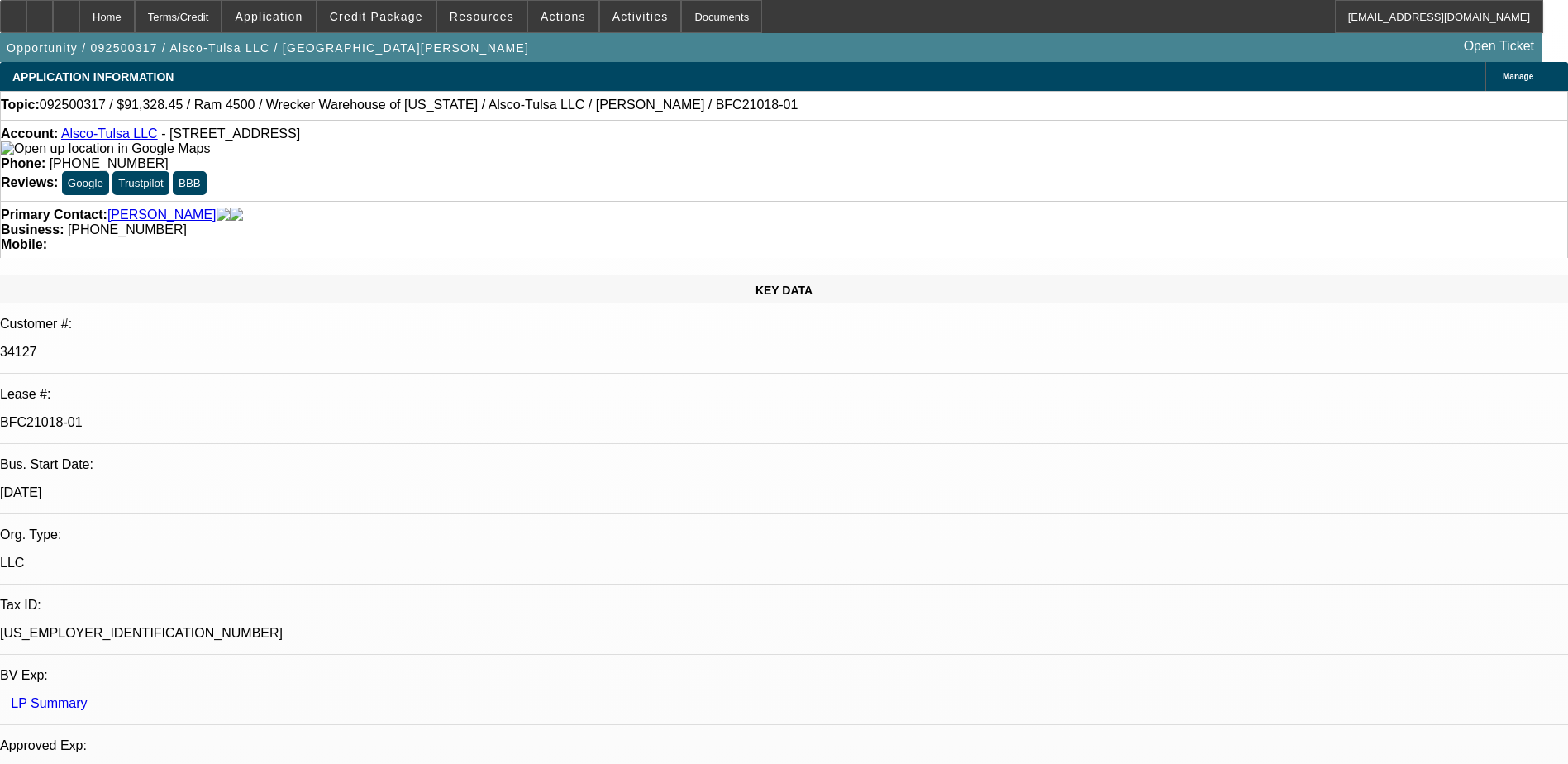
select select "0"
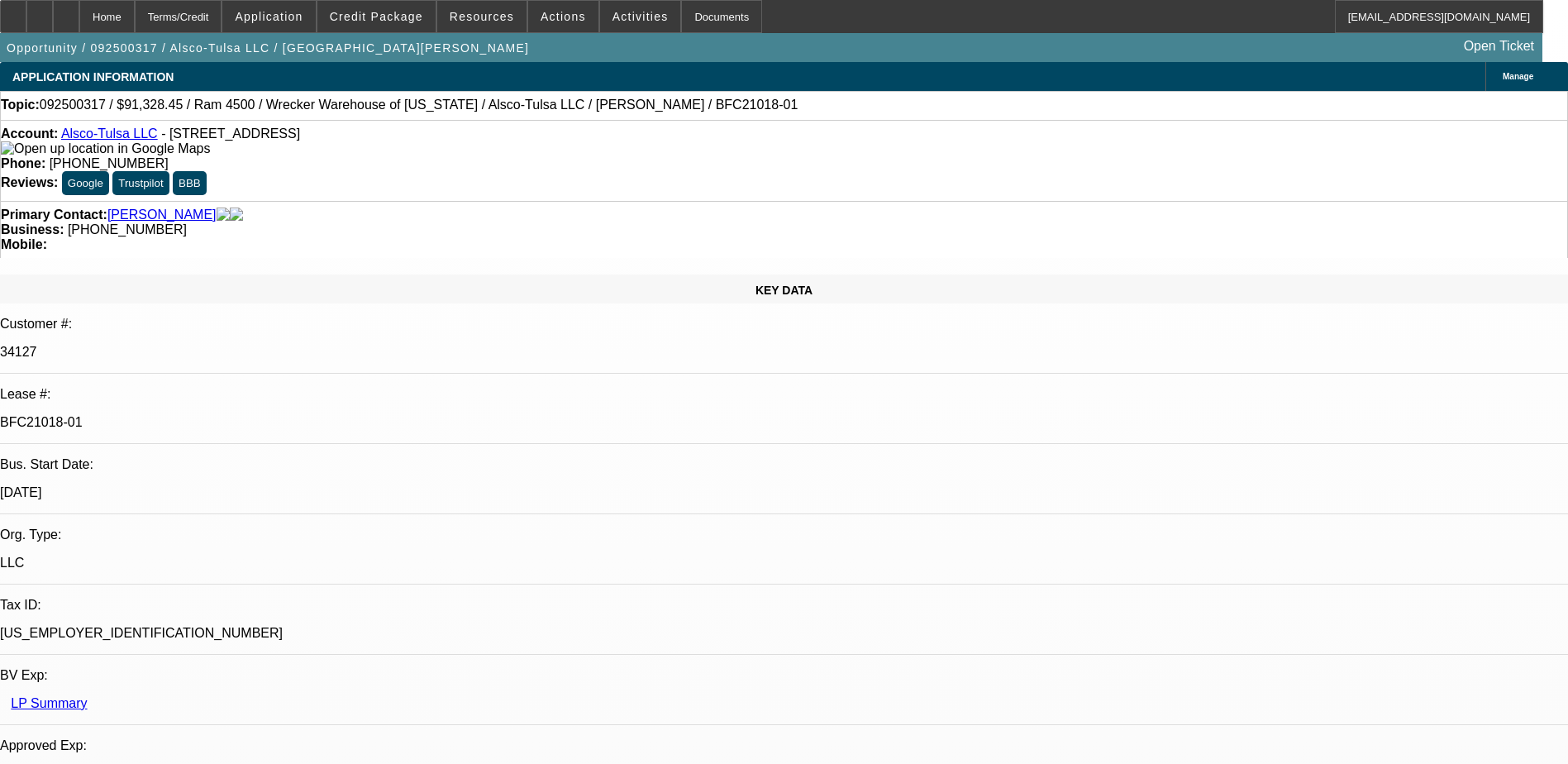
select select "0"
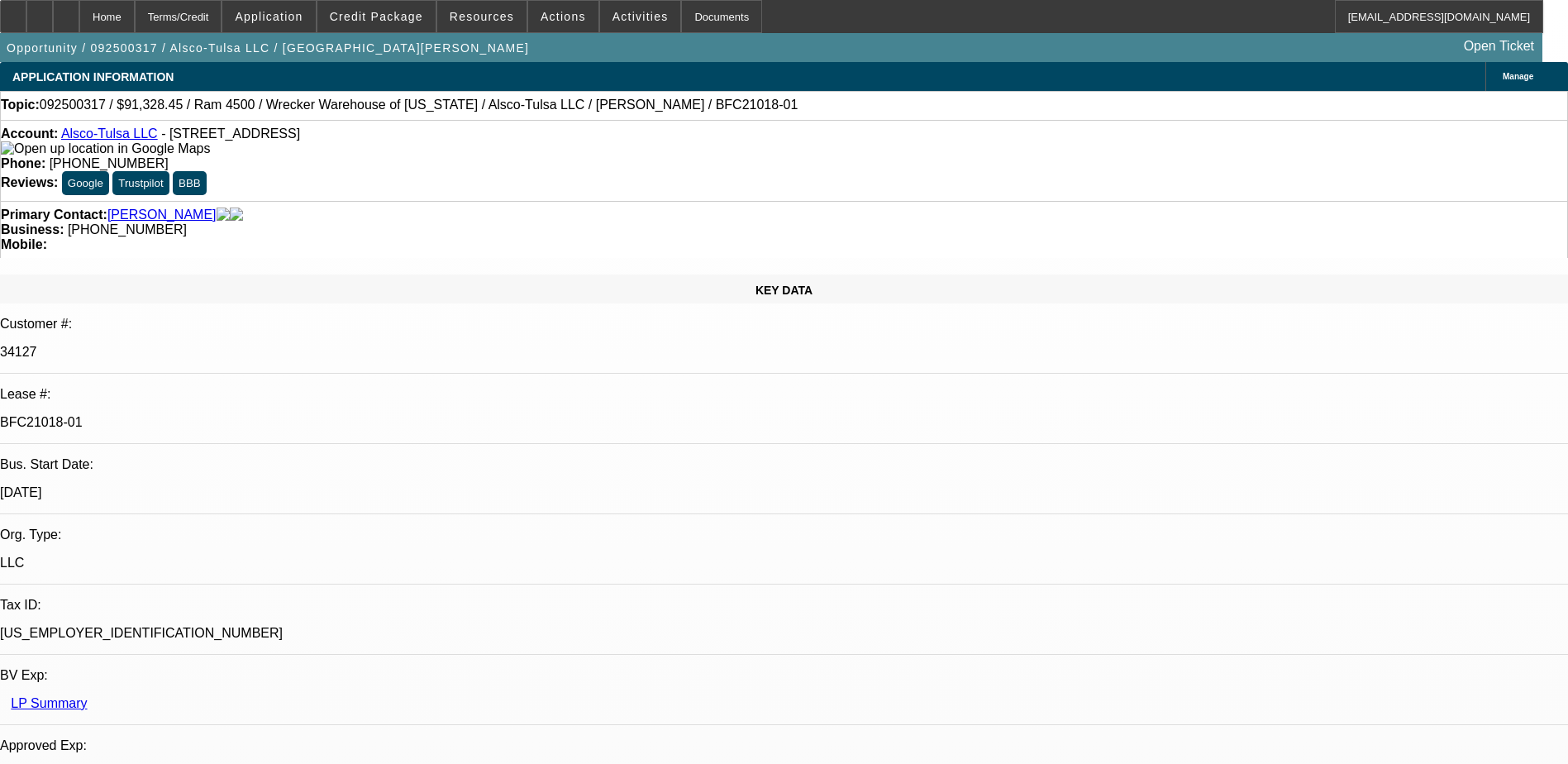
select select "0"
select select "1"
select select "6"
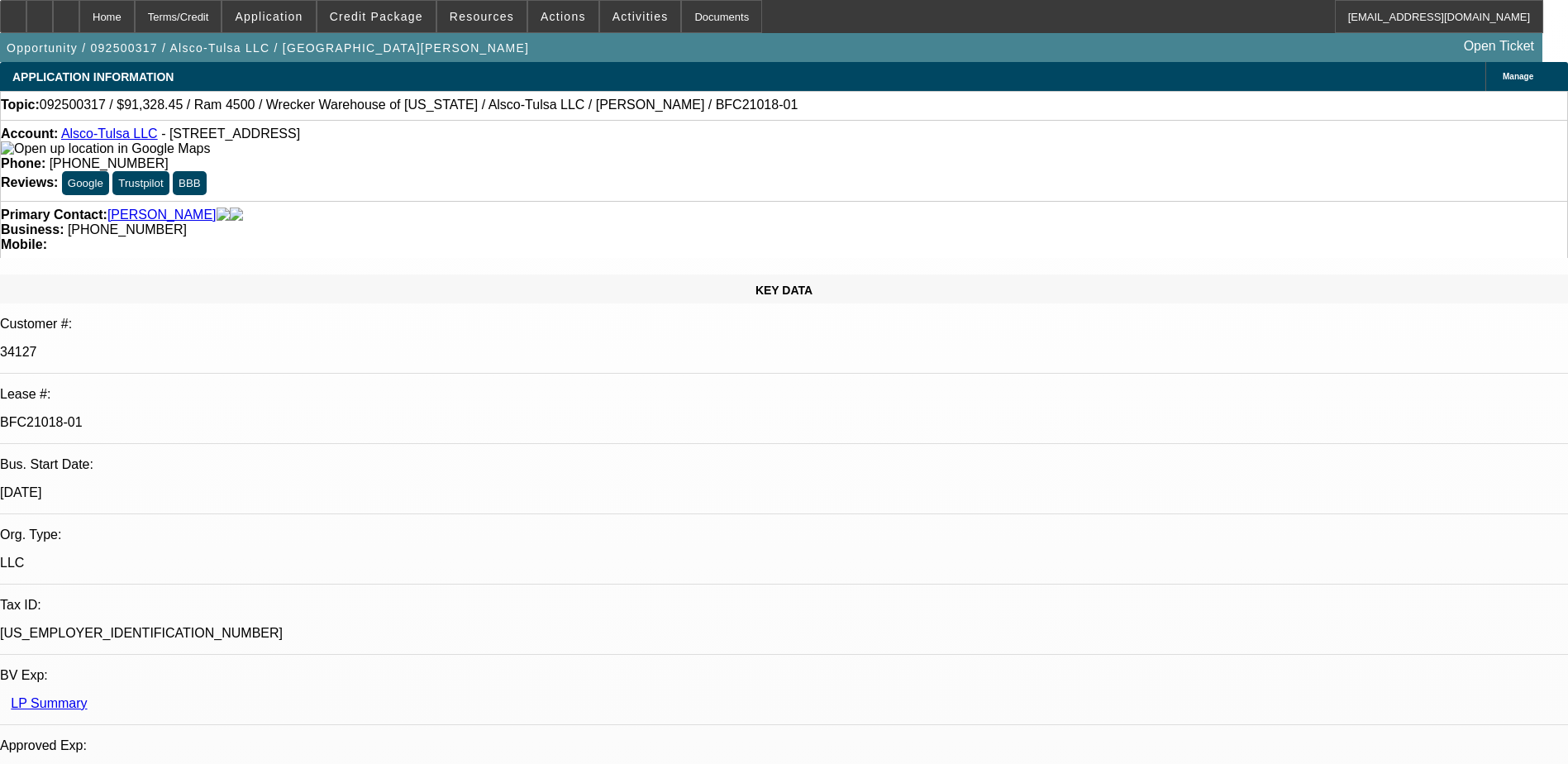
select select "1"
select select "6"
select select "1"
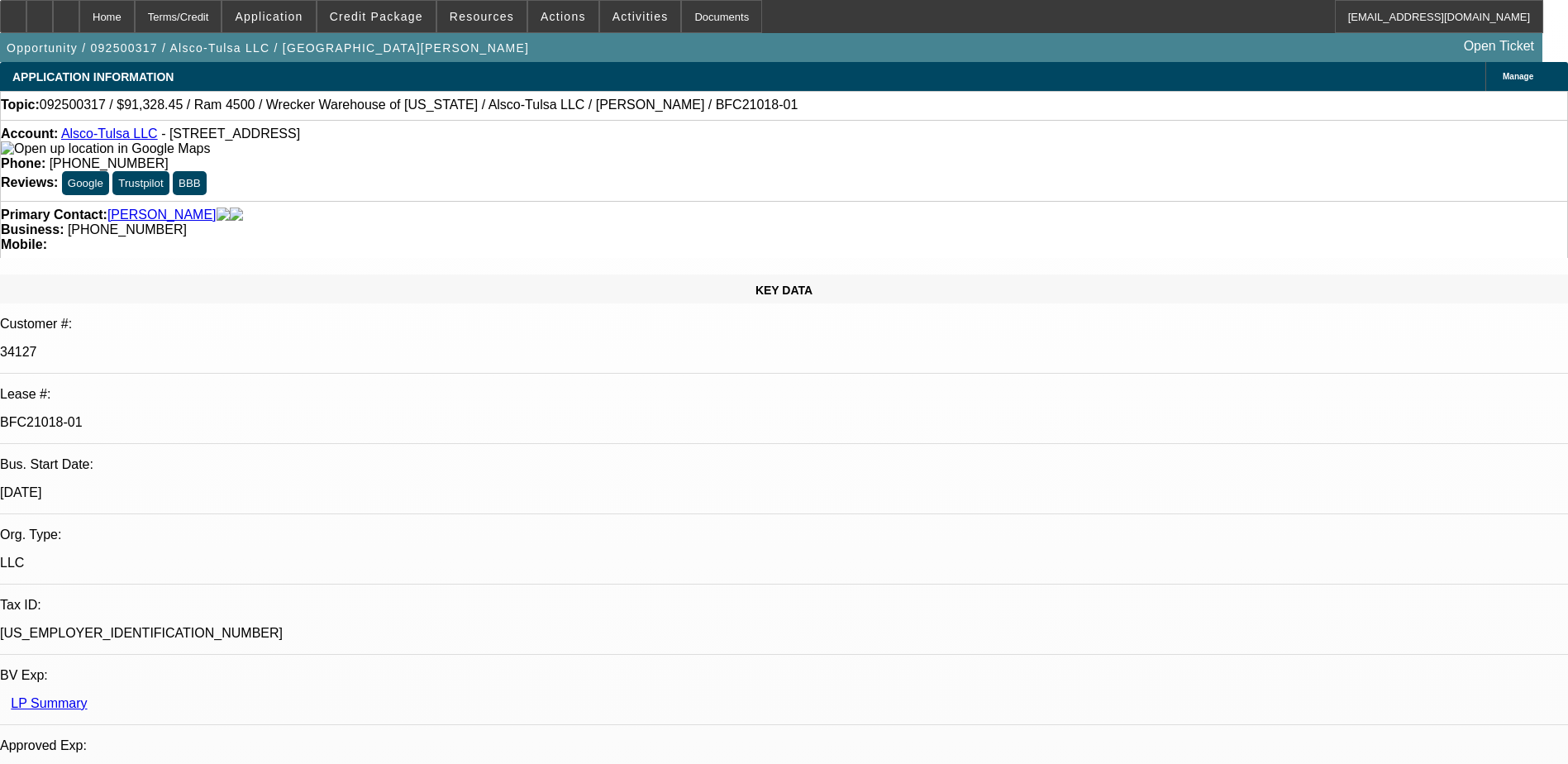
select select "6"
select select "1"
select select "6"
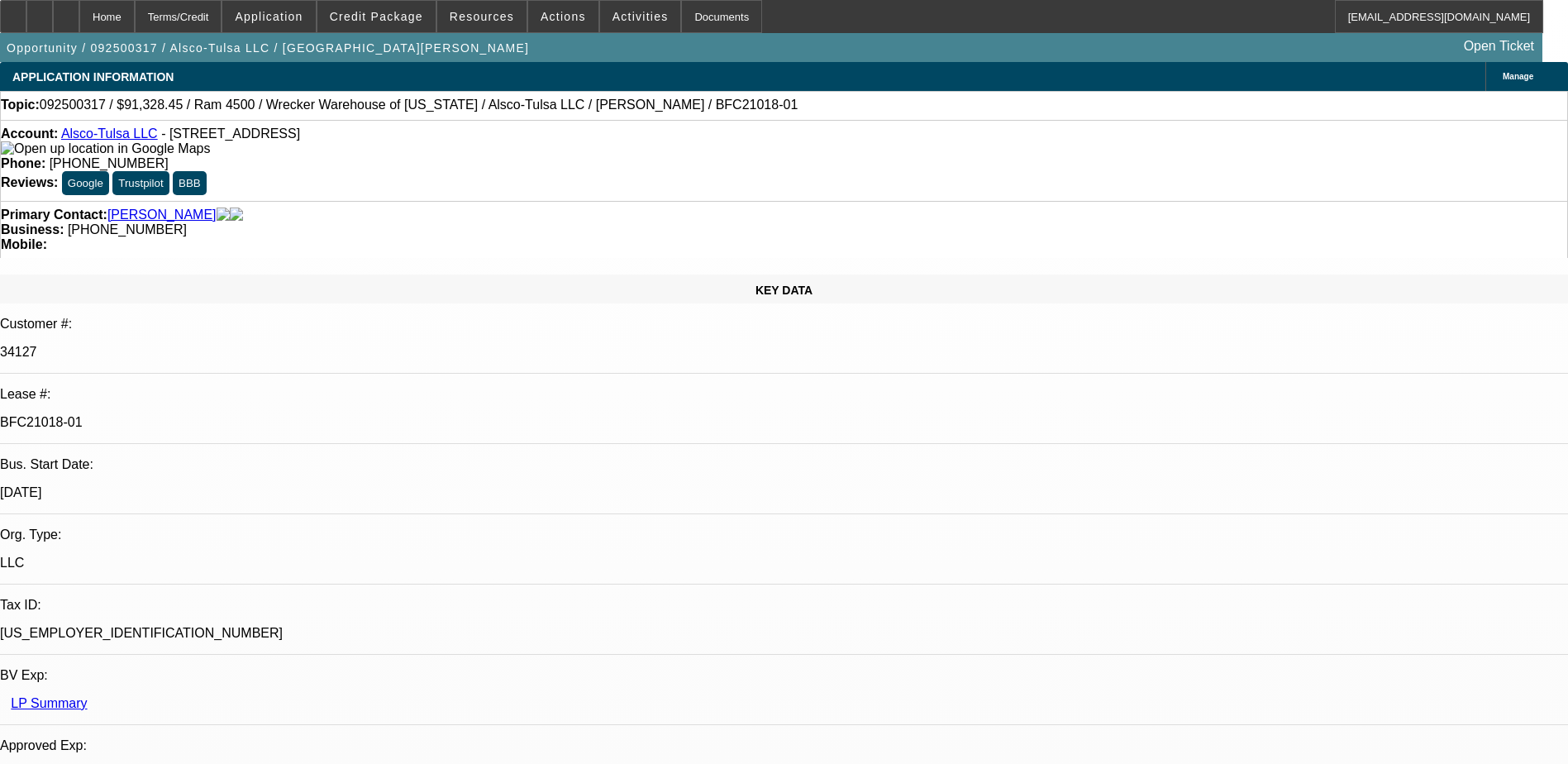
scroll to position [165, 0]
drag, startPoint x: 1203, startPoint y: 578, endPoint x: 1535, endPoint y: 587, distance: 332.1
drag, startPoint x: 1535, startPoint y: 587, endPoint x: 1500, endPoint y: 592, distance: 35.4
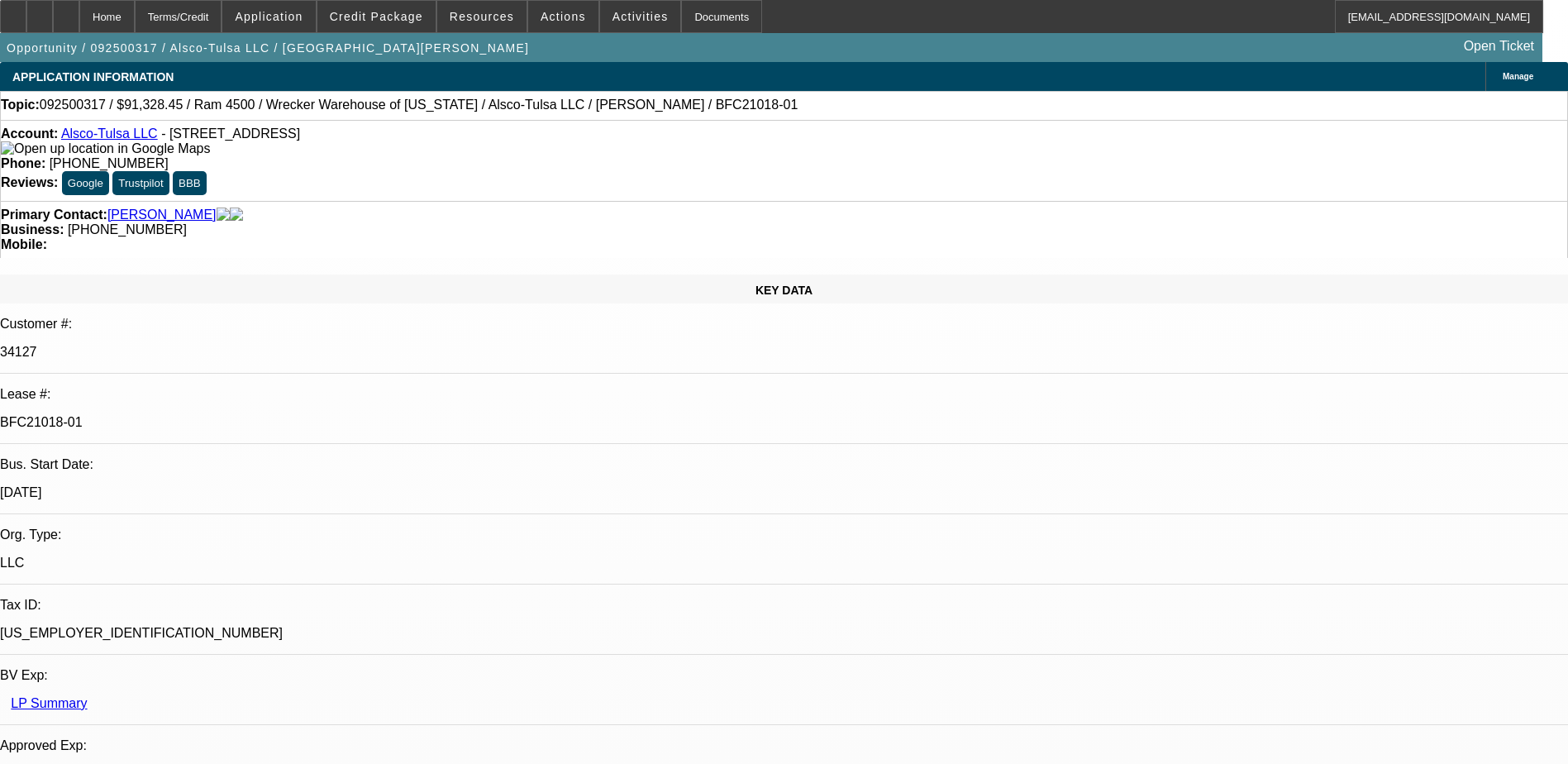
drag, startPoint x: 1334, startPoint y: 585, endPoint x: 1505, endPoint y: 599, distance: 171.6
drag, startPoint x: 1505, startPoint y: 599, endPoint x: 1264, endPoint y: 610, distance: 241.3
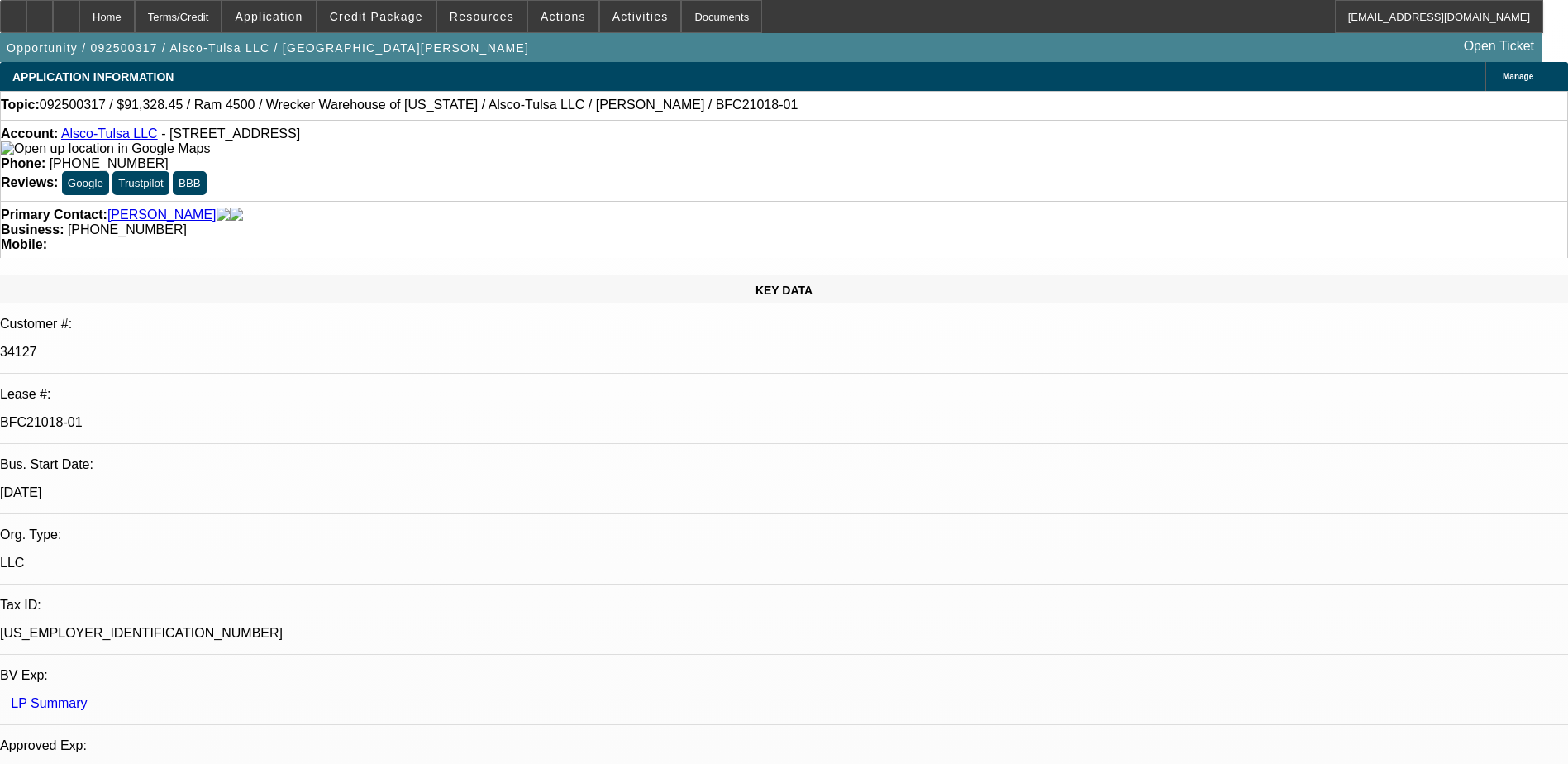
drag, startPoint x: 1219, startPoint y: 599, endPoint x: 1364, endPoint y: 599, distance: 145.0
drag, startPoint x: 1364, startPoint y: 599, endPoint x: 1308, endPoint y: 608, distance: 56.7
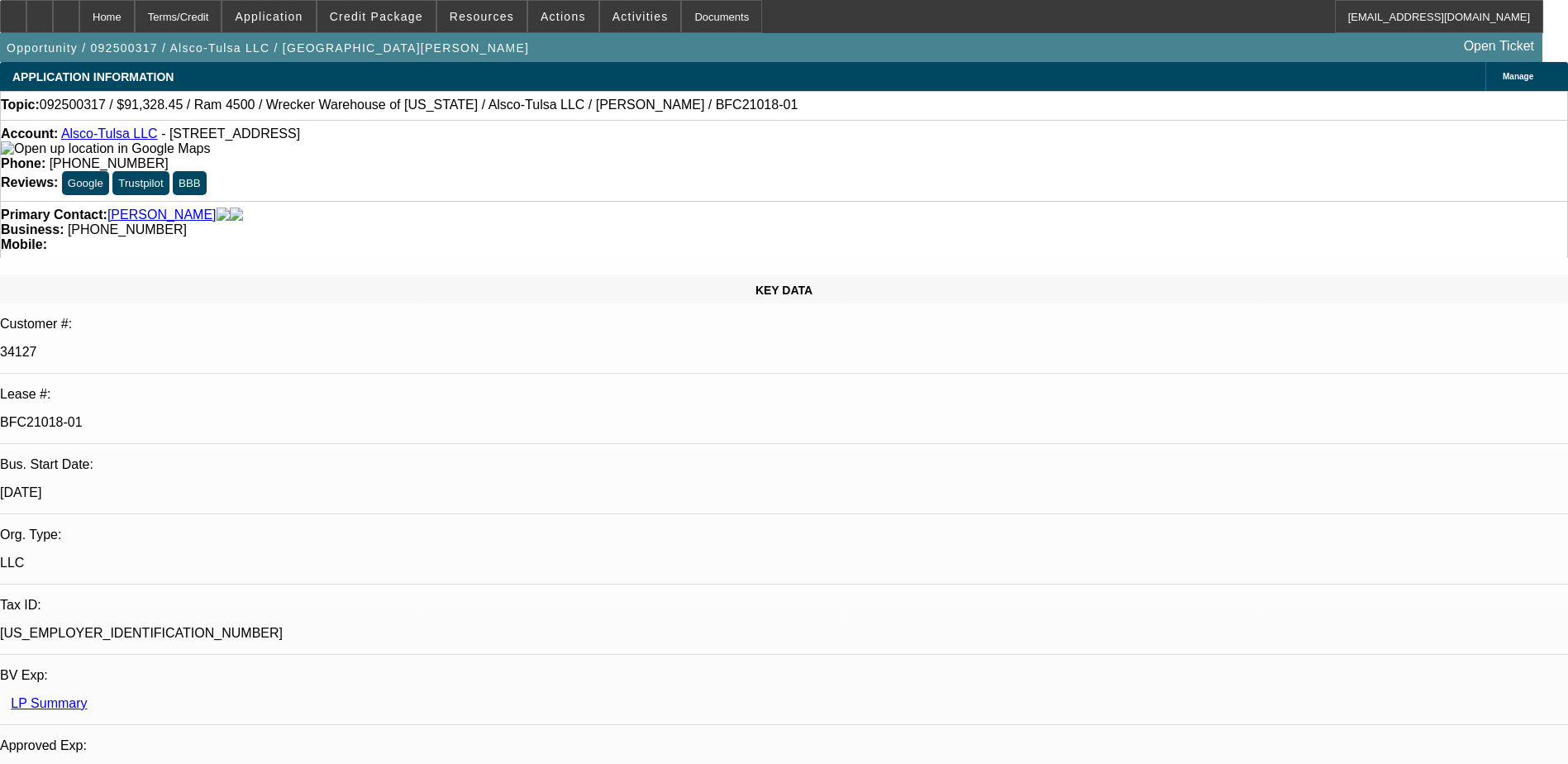
drag, startPoint x: 1376, startPoint y: 600, endPoint x: 1345, endPoint y: 615, distance: 34.4
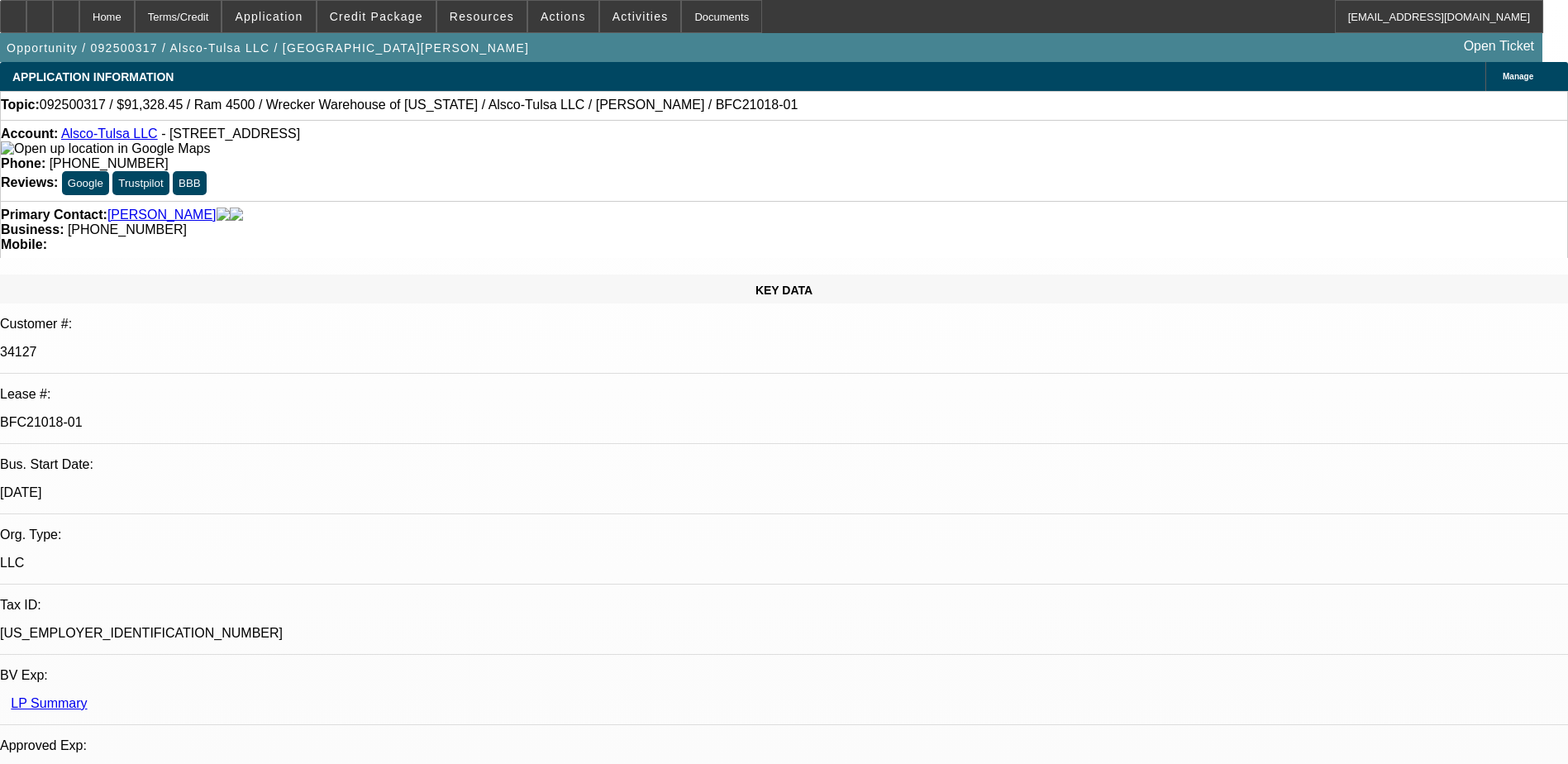
drag, startPoint x: 1094, startPoint y: 582, endPoint x: 1349, endPoint y: 582, distance: 255.0
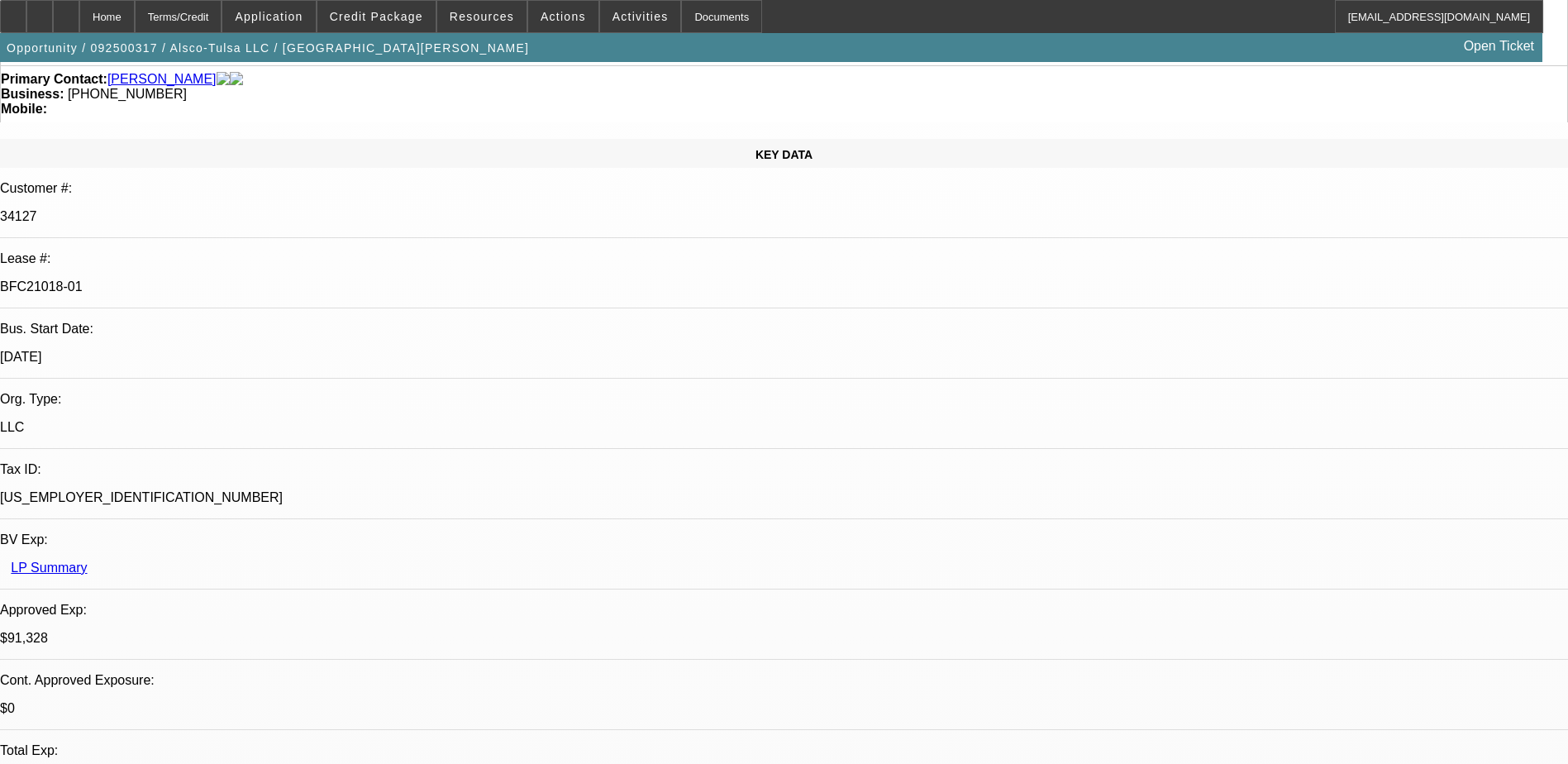
scroll to position [0, 0]
